Goal: Task Accomplishment & Management: Complete application form

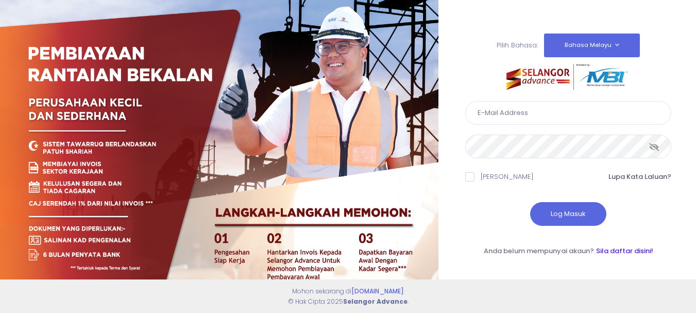
click at [620, 251] on link "Sila daftar disini!" at bounding box center [624, 251] width 57 height 10
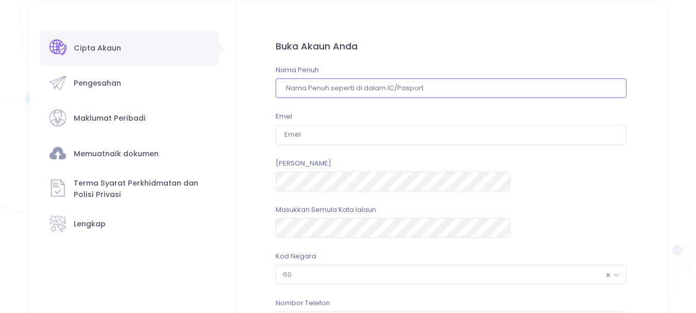
click at [373, 87] on input "text" at bounding box center [451, 88] width 351 height 20
click at [373, 87] on input "F" at bounding box center [451, 88] width 351 height 20
type input "FITRI HANOM BT TUKIMAN"
type input "[EMAIL_ADDRESS][DOMAIN_NAME]"
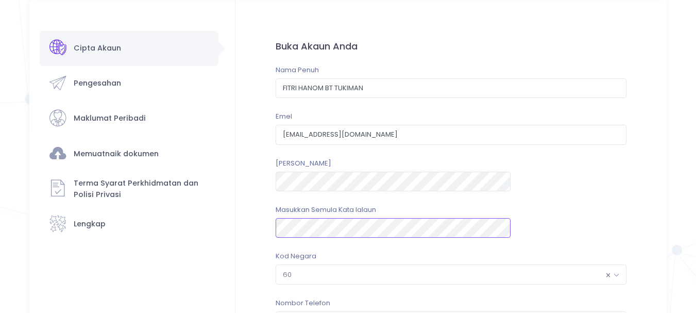
click at [379, 229] on div "Masukkan Semula Kata lalaun" at bounding box center [451, 220] width 351 height 33
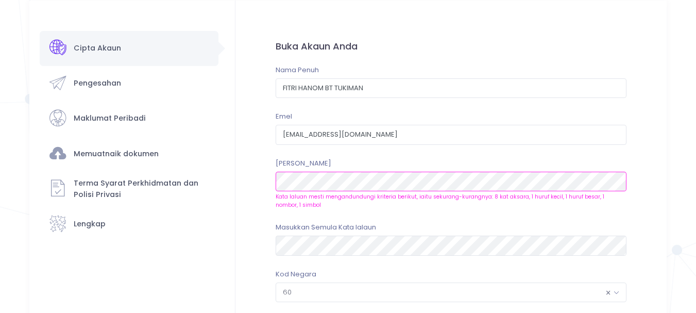
click at [200, 159] on div "Cipta Akaun Pengesahan ×" at bounding box center [347, 246] width 637 height 490
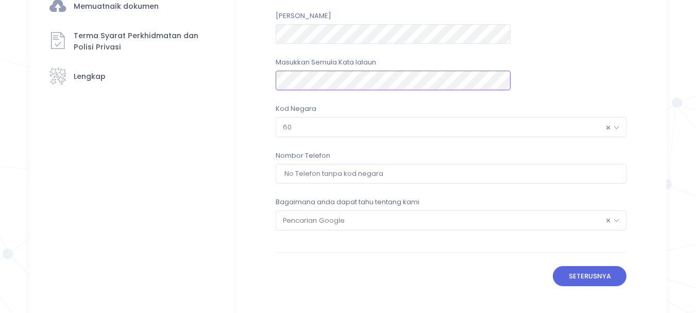
scroll to position [155, 0]
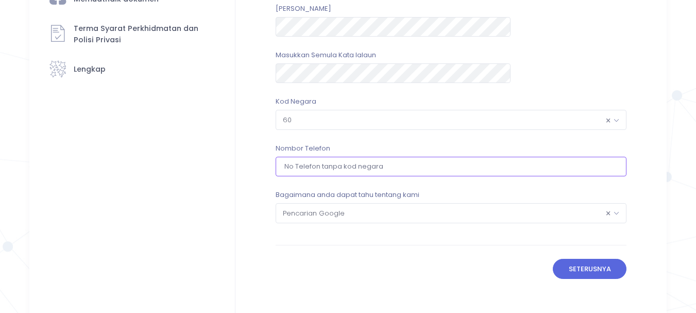
click at [383, 171] on input "tel" at bounding box center [451, 167] width 351 height 20
type input "193032961"
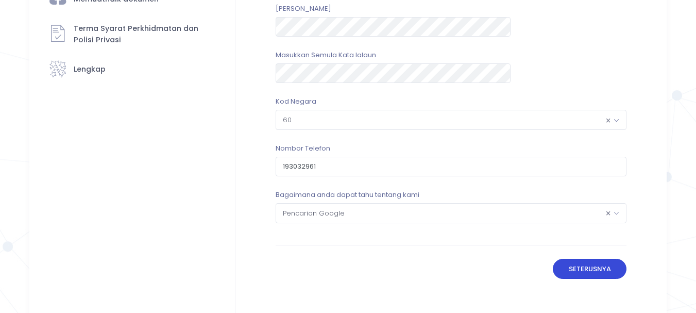
click at [553, 272] on button "Seterusnya" at bounding box center [590, 269] width 74 height 20
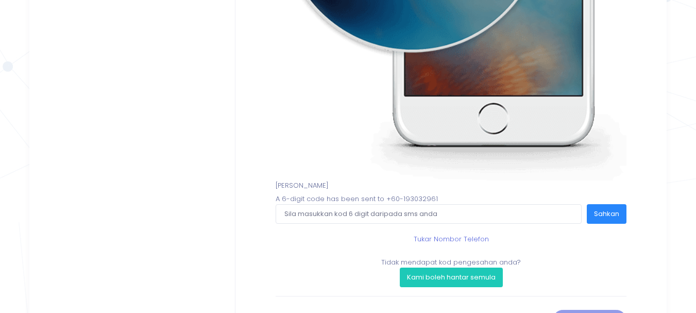
scroll to position [344, 0]
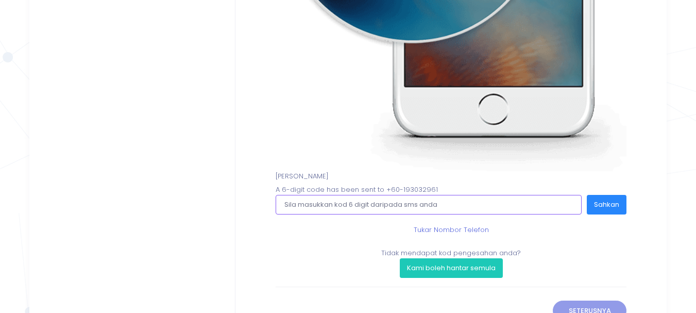
click at [460, 204] on input "text" at bounding box center [429, 205] width 306 height 20
type input "568328"
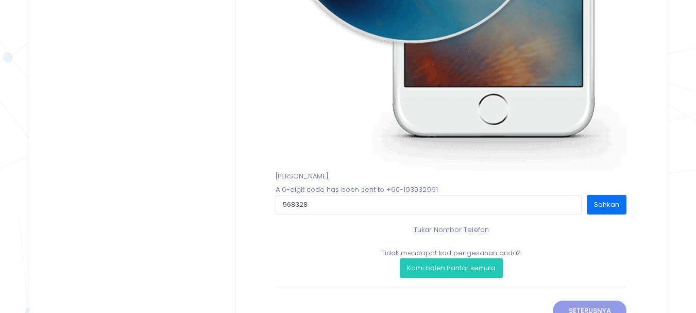
click at [597, 207] on button "Sahkan" at bounding box center [607, 205] width 40 height 20
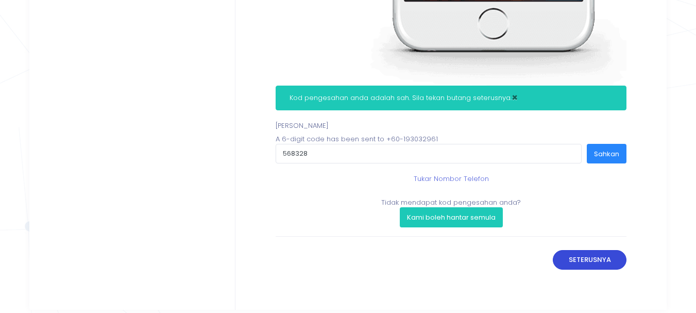
click at [582, 257] on button "Seterusnya" at bounding box center [590, 260] width 74 height 20
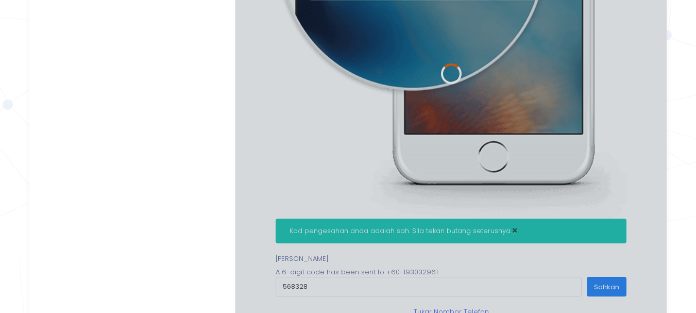
scroll to position [292, 0]
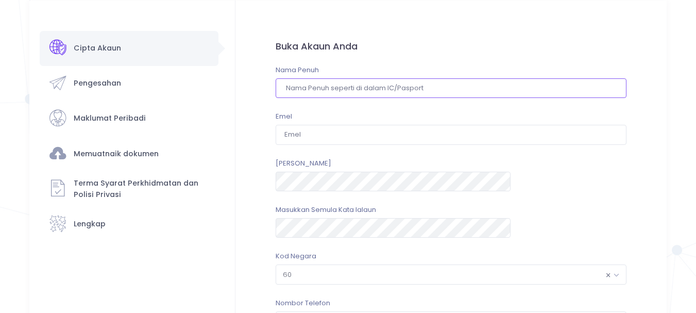
click at [421, 88] on input "text" at bounding box center [451, 88] width 351 height 20
type input "f"
type input "FITRI HANOM BT TUKIMAN"
type input "[EMAIL_ADDRESS][DOMAIN_NAME]"
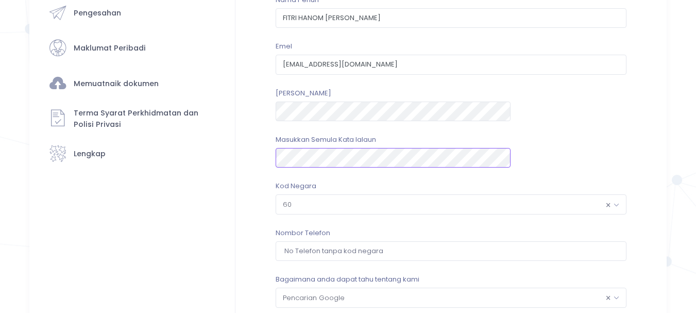
scroll to position [120, 0]
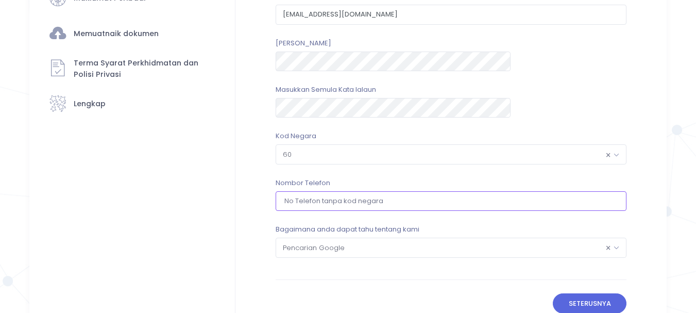
click at [406, 200] on input "tel" at bounding box center [451, 201] width 351 height 20
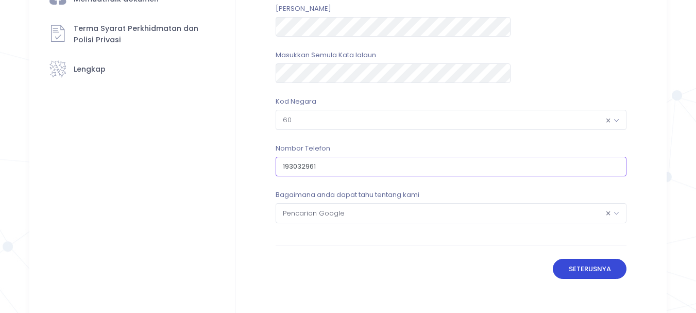
type input "193032961"
click at [553, 265] on button "Seterusnya" at bounding box center [590, 269] width 74 height 20
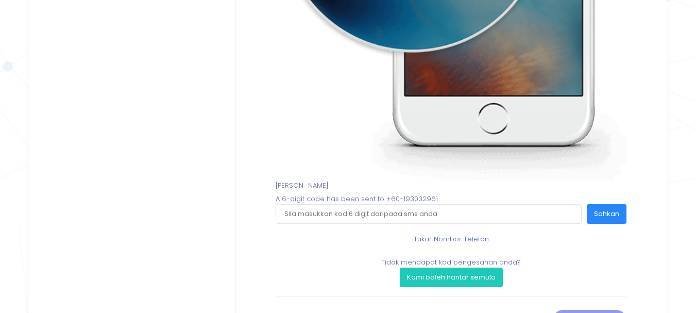
scroll to position [344, 0]
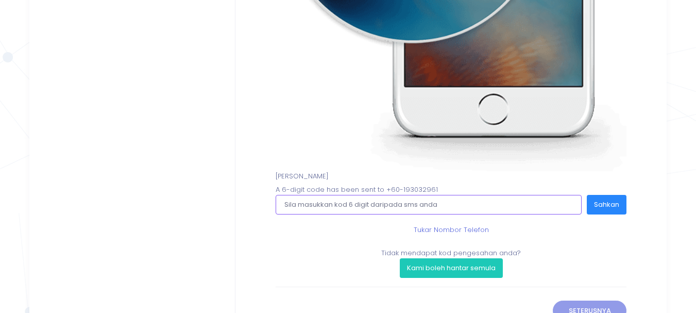
click at [424, 204] on input "text" at bounding box center [429, 205] width 306 height 20
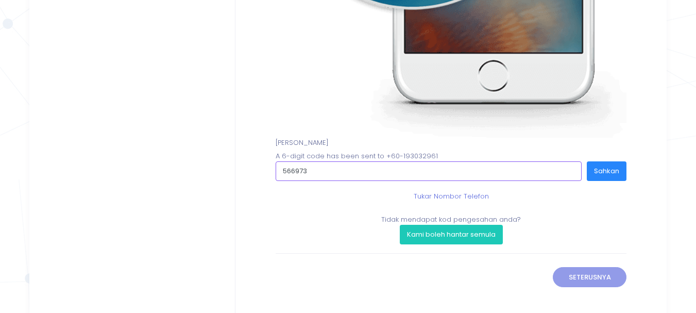
scroll to position [378, 0]
type input "566973"
click at [614, 175] on button "Sahkan" at bounding box center [607, 171] width 40 height 20
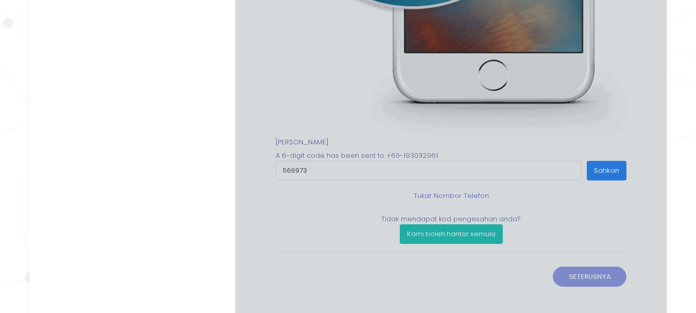
scroll to position [344, 0]
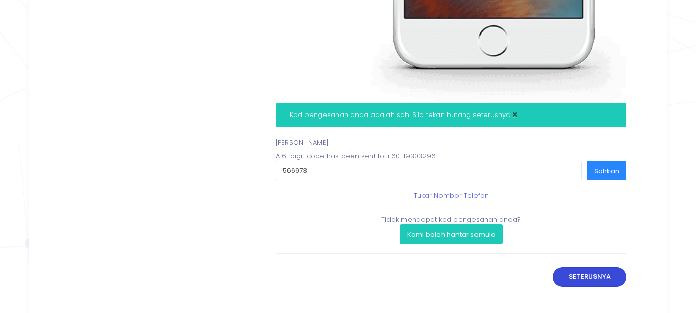
click at [580, 277] on button "Seterusnya" at bounding box center [590, 277] width 74 height 20
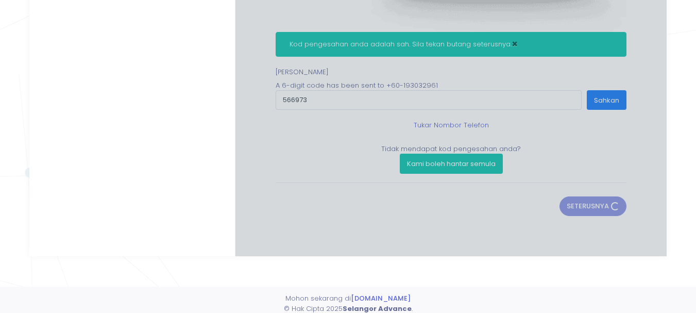
scroll to position [490, 0]
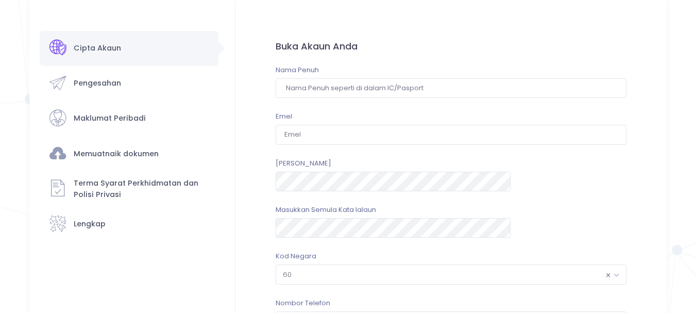
scroll to position [225, 0]
